Goal: Information Seeking & Learning: Learn about a topic

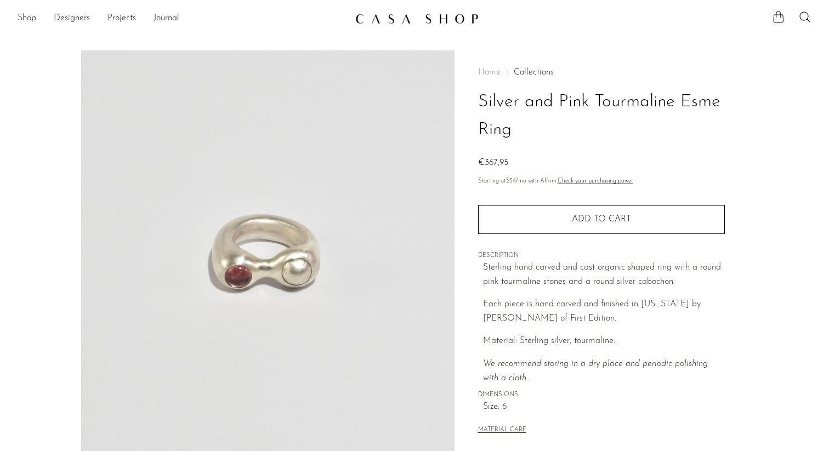
click at [534, 69] on link "Collections" at bounding box center [534, 72] width 40 height 9
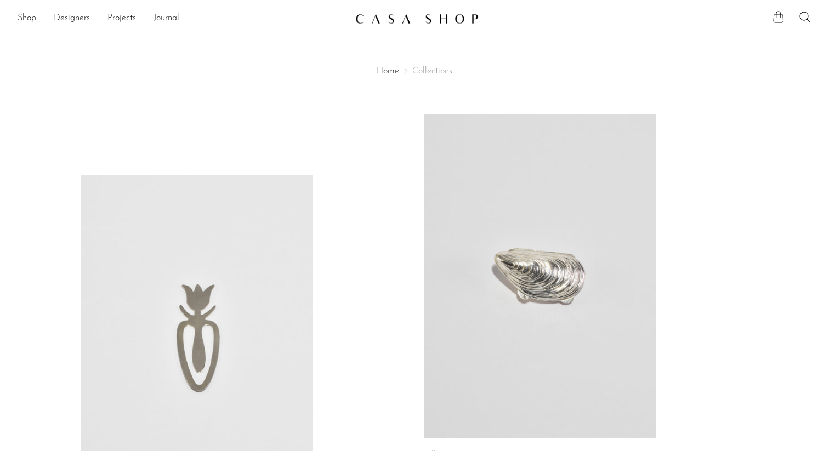
scroll to position [265, 0]
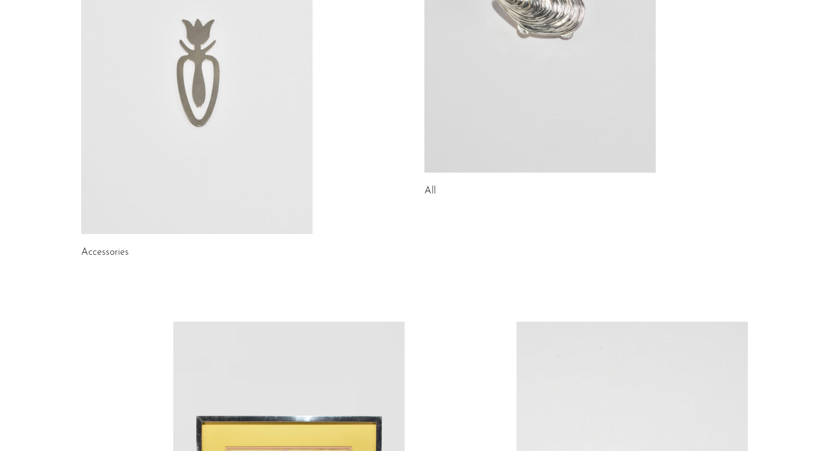
click at [112, 254] on link "Accessories" at bounding box center [105, 253] width 48 height 10
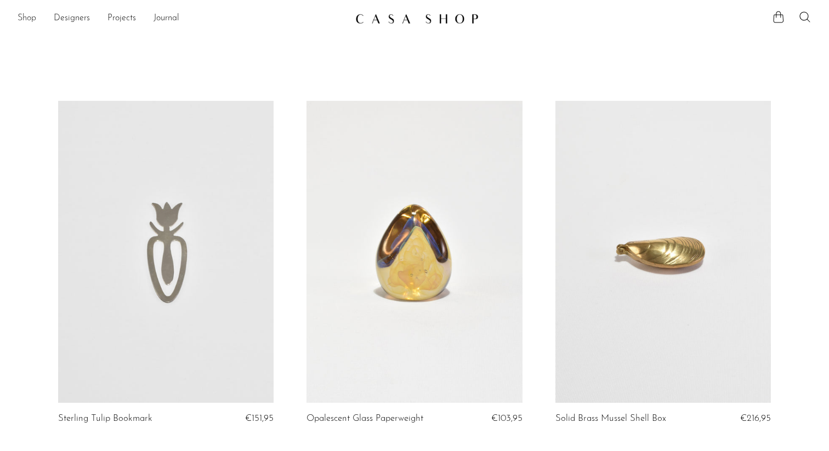
click at [32, 18] on link "Shop" at bounding box center [27, 19] width 19 height 14
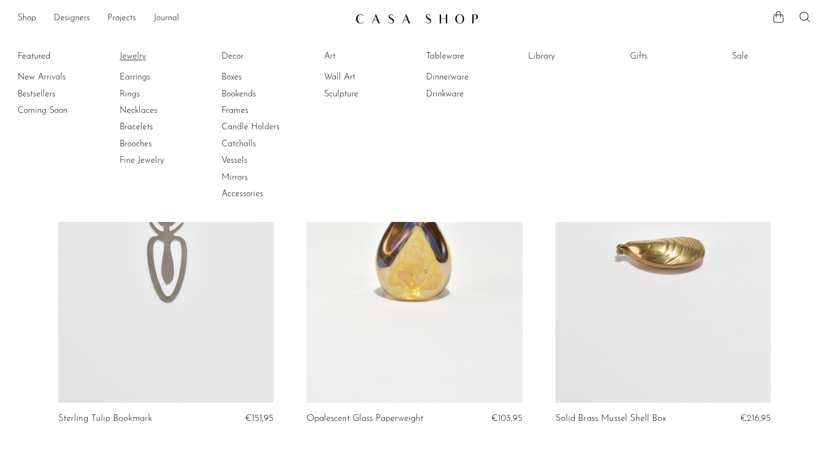
click at [137, 53] on link "Jewelry" at bounding box center [161, 56] width 82 height 12
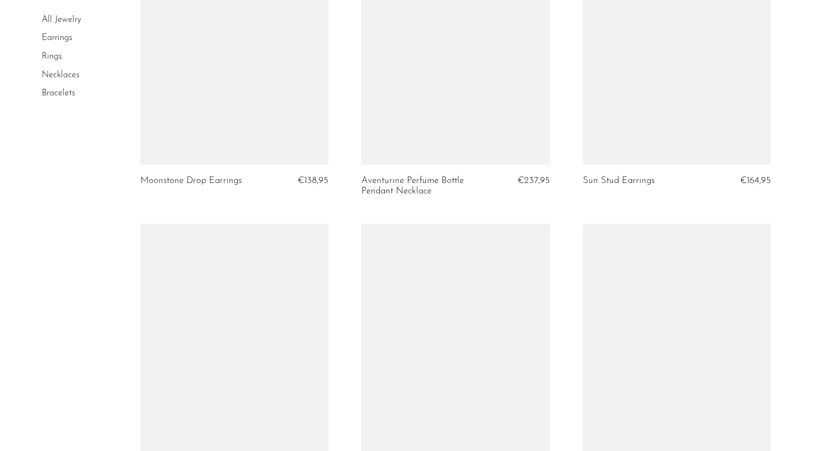
scroll to position [2864, 0]
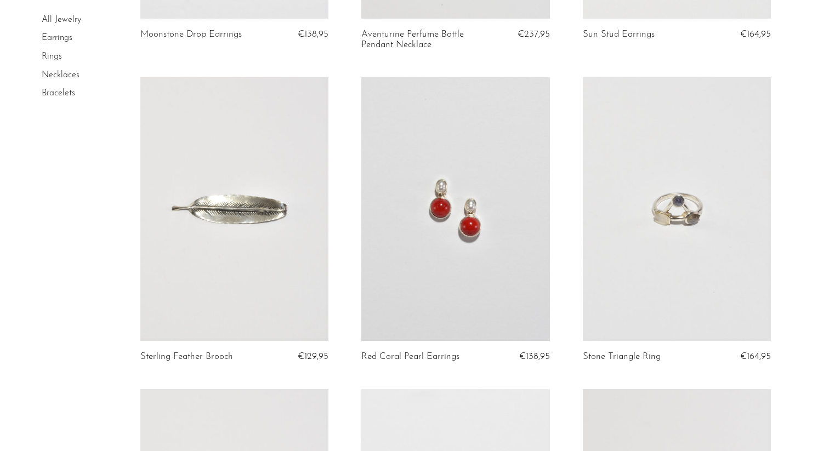
click at [344, 209] on article "Sterling Feather Brooch €129,95" at bounding box center [235, 233] width 222 height 312
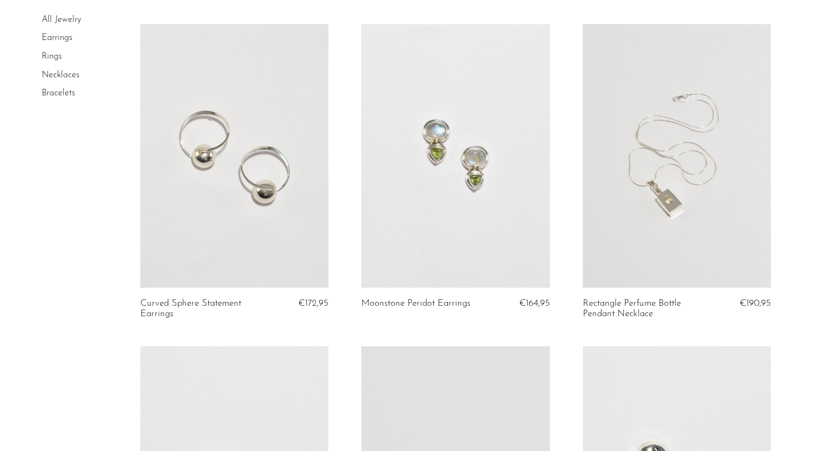
click at [344, 209] on article "Curved Sphere Statement Earrings €172,95" at bounding box center [235, 185] width 222 height 322
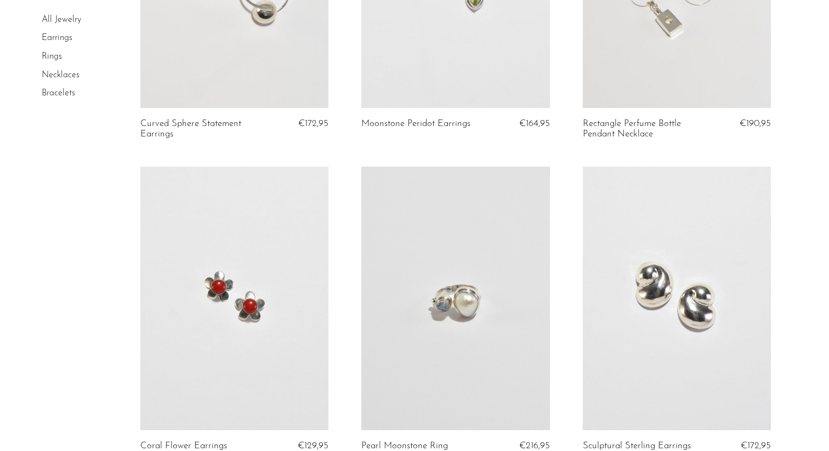
scroll to position [3591, 0]
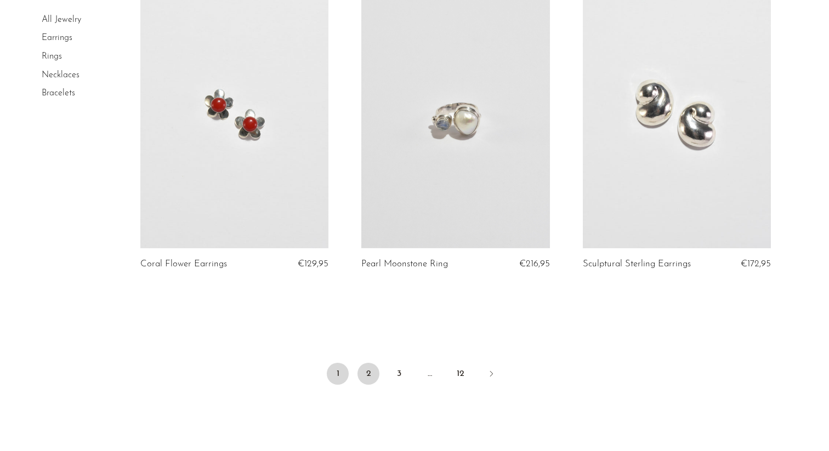
click at [369, 385] on link "2" at bounding box center [369, 374] width 22 height 22
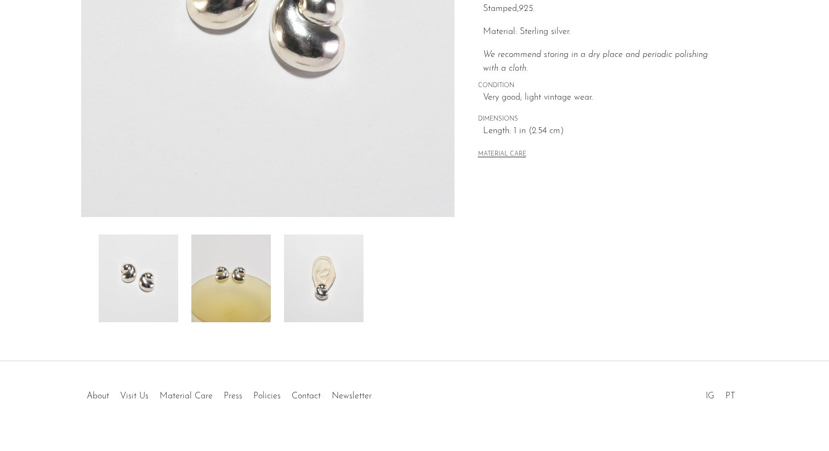
scroll to position [263, 0]
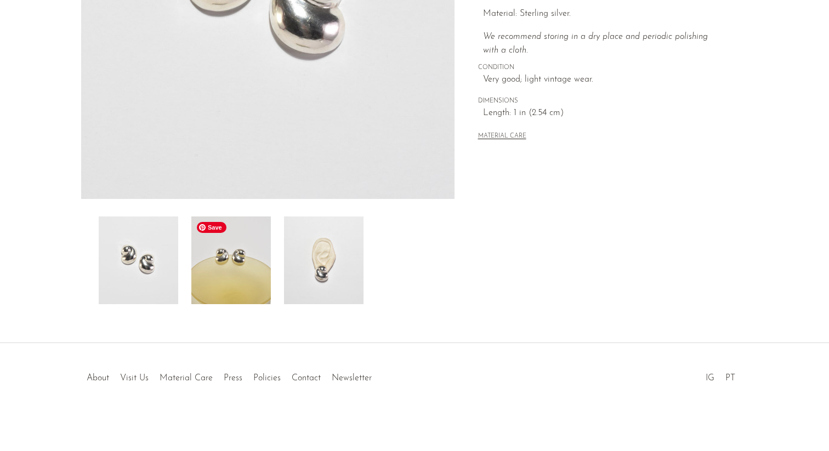
click at [250, 261] on img at bounding box center [231, 261] width 80 height 88
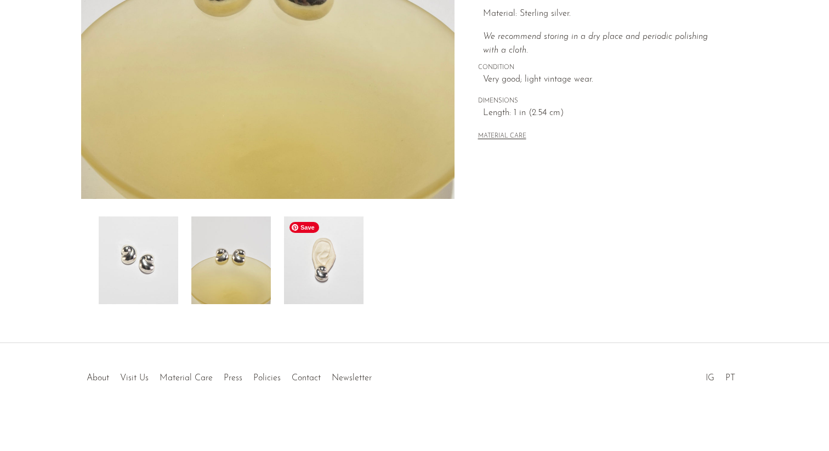
click at [322, 267] on img at bounding box center [324, 261] width 80 height 88
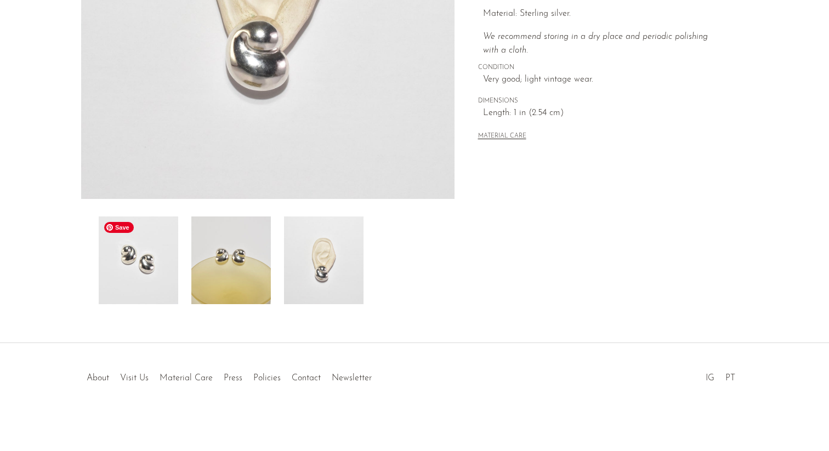
click at [156, 267] on img at bounding box center [139, 261] width 80 height 88
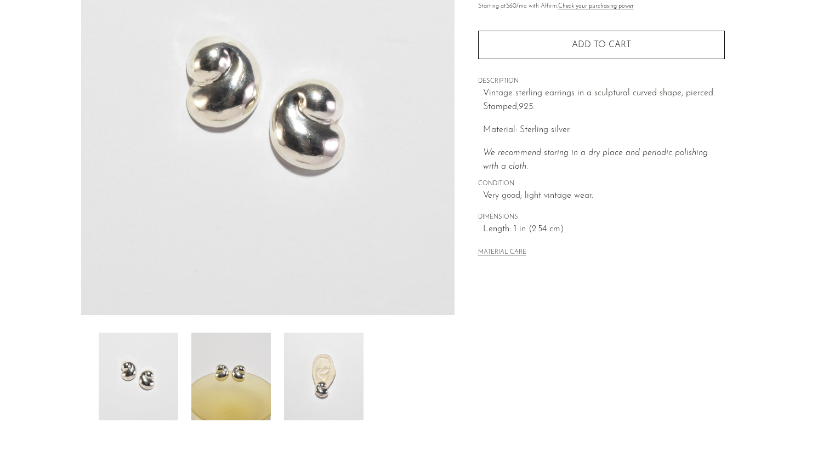
scroll to position [21, 0]
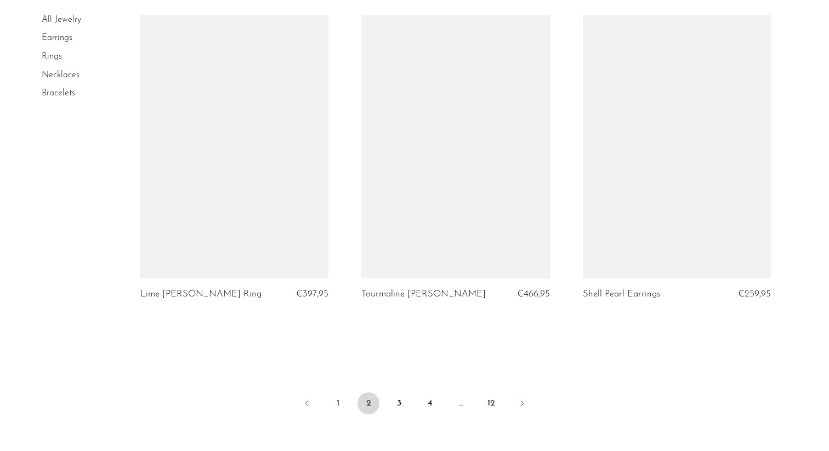
scroll to position [3552, 0]
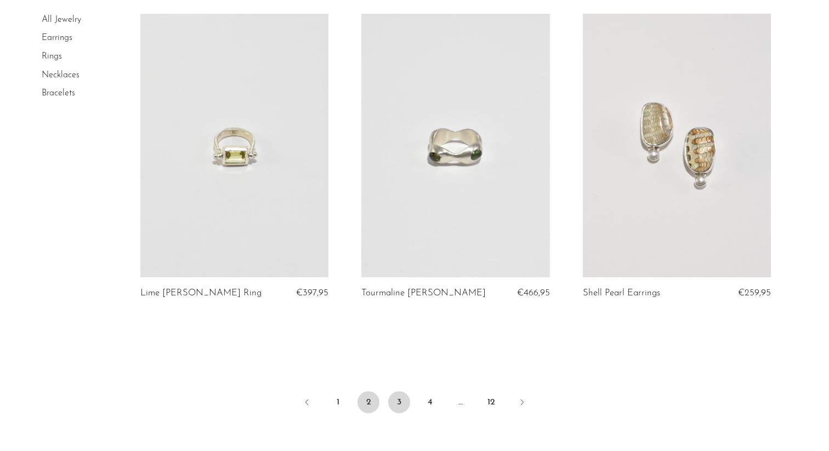
click at [400, 412] on link "3" at bounding box center [399, 403] width 22 height 22
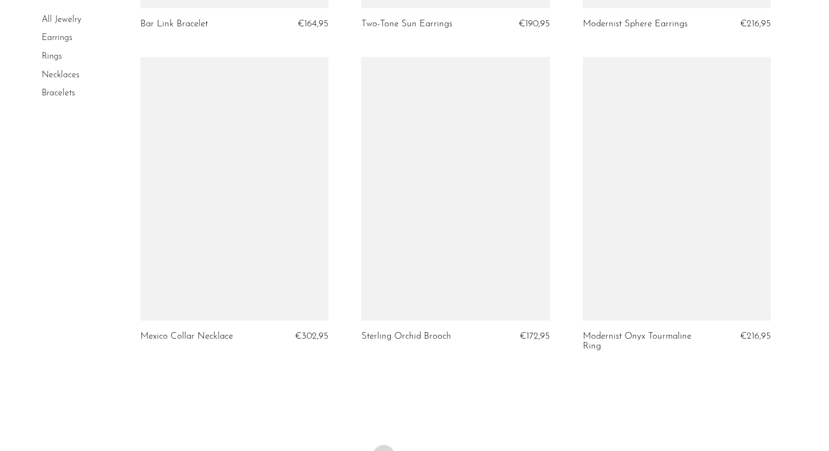
scroll to position [3712, 0]
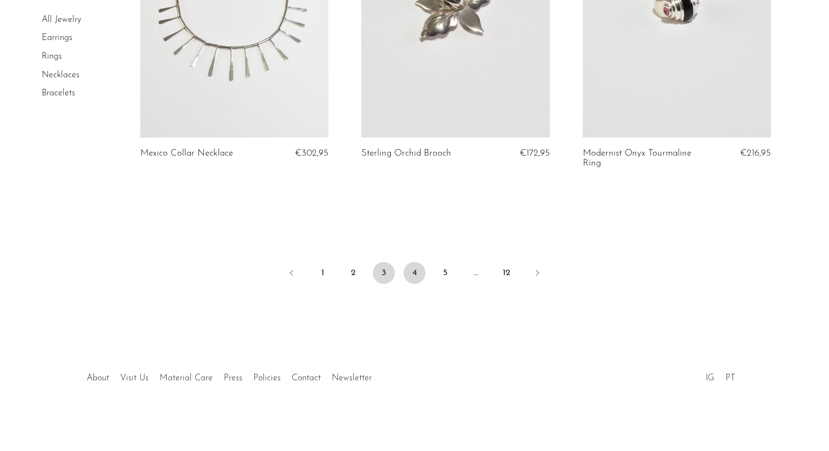
click at [419, 274] on link "4" at bounding box center [415, 273] width 22 height 22
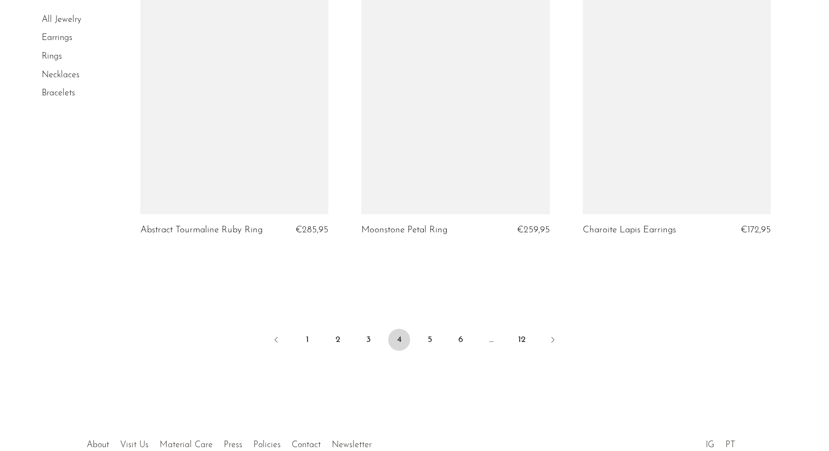
scroll to position [3606, 0]
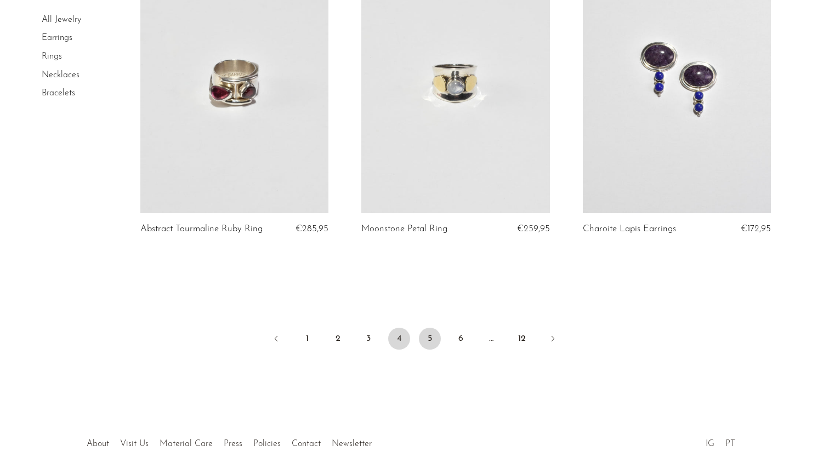
click at [432, 343] on link "5" at bounding box center [430, 339] width 22 height 22
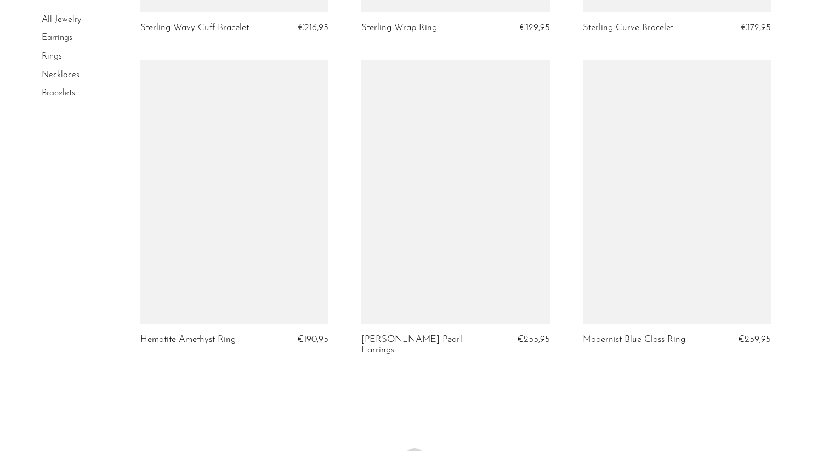
scroll to position [3672, 0]
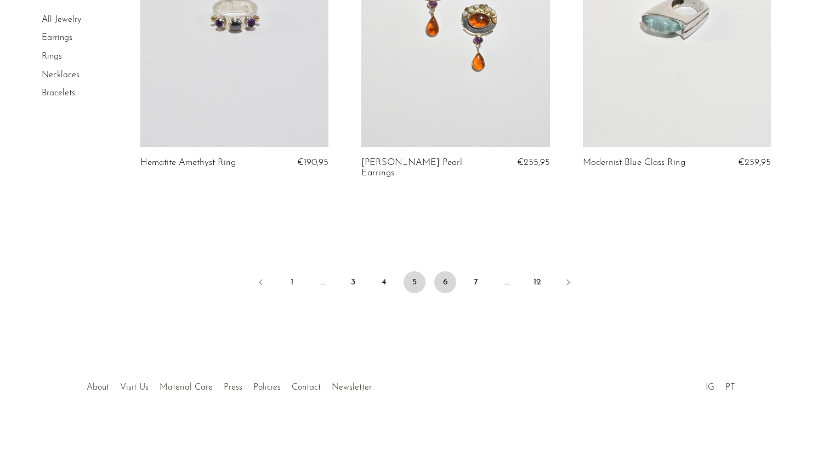
click at [446, 271] on link "6" at bounding box center [445, 282] width 22 height 22
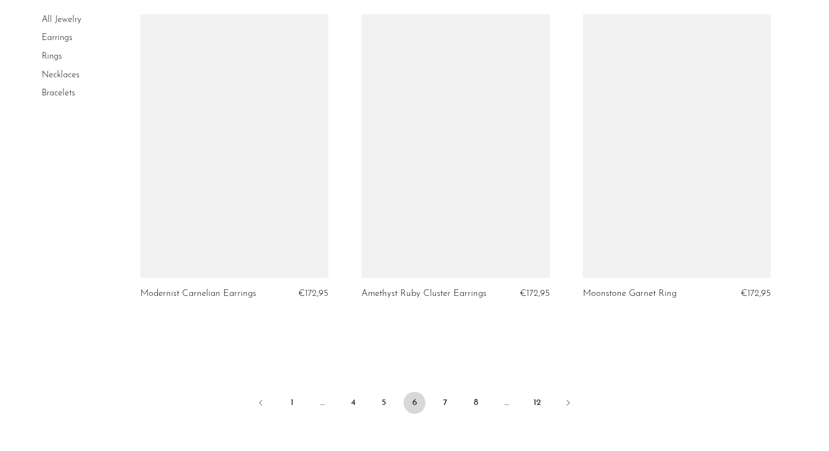
scroll to position [3541, 0]
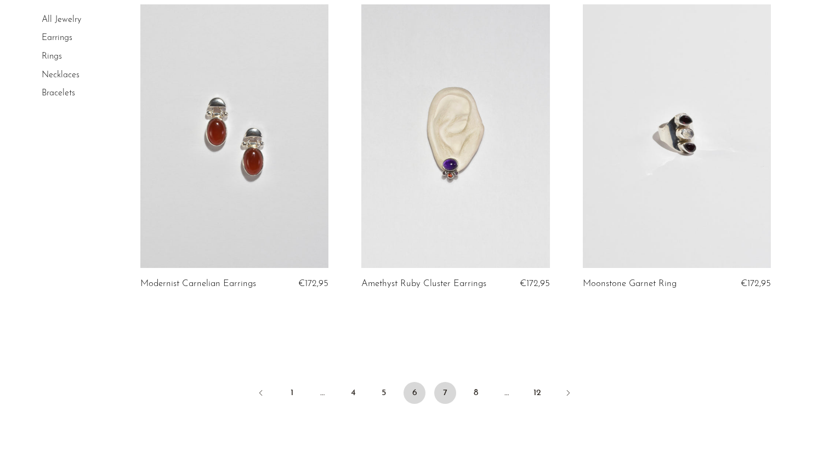
click at [448, 399] on link "7" at bounding box center [445, 393] width 22 height 22
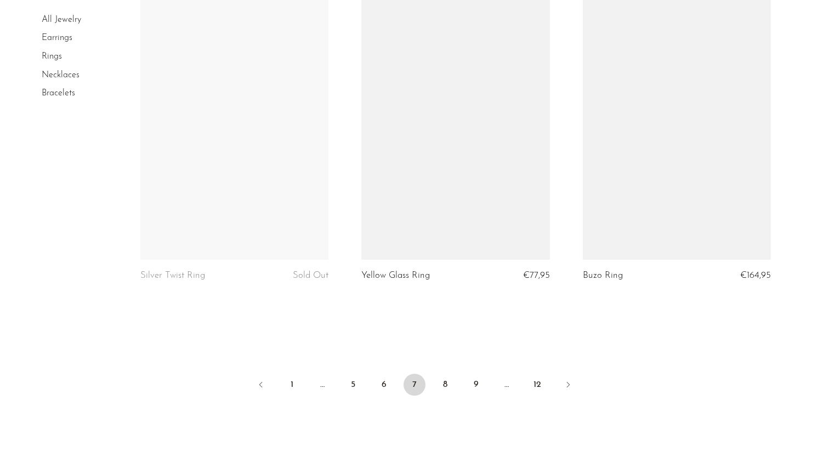
scroll to position [3631, 0]
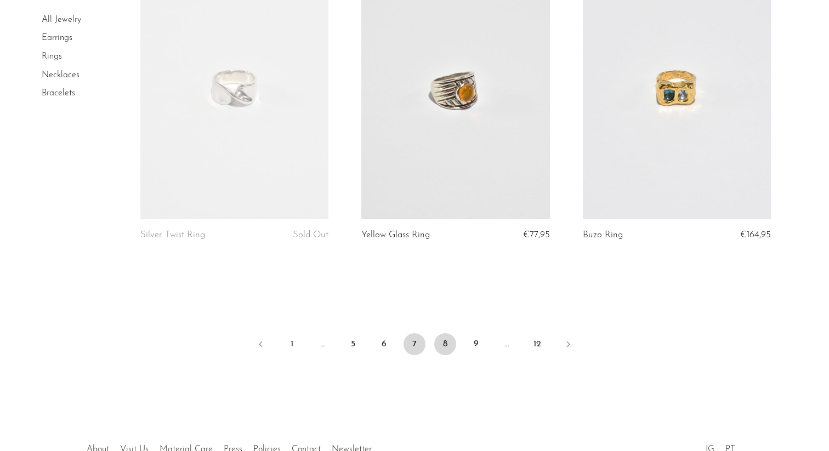
click at [447, 344] on link "8" at bounding box center [445, 344] width 22 height 22
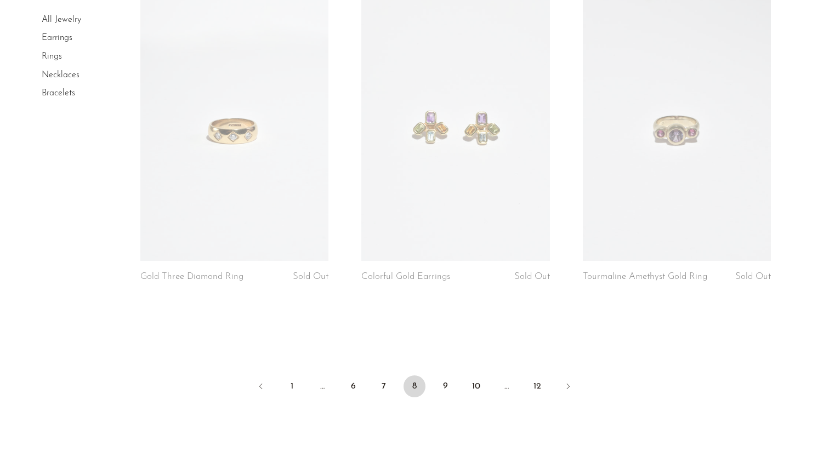
scroll to position [3559, 0]
